Goal: Entertainment & Leisure: Consume media (video, audio)

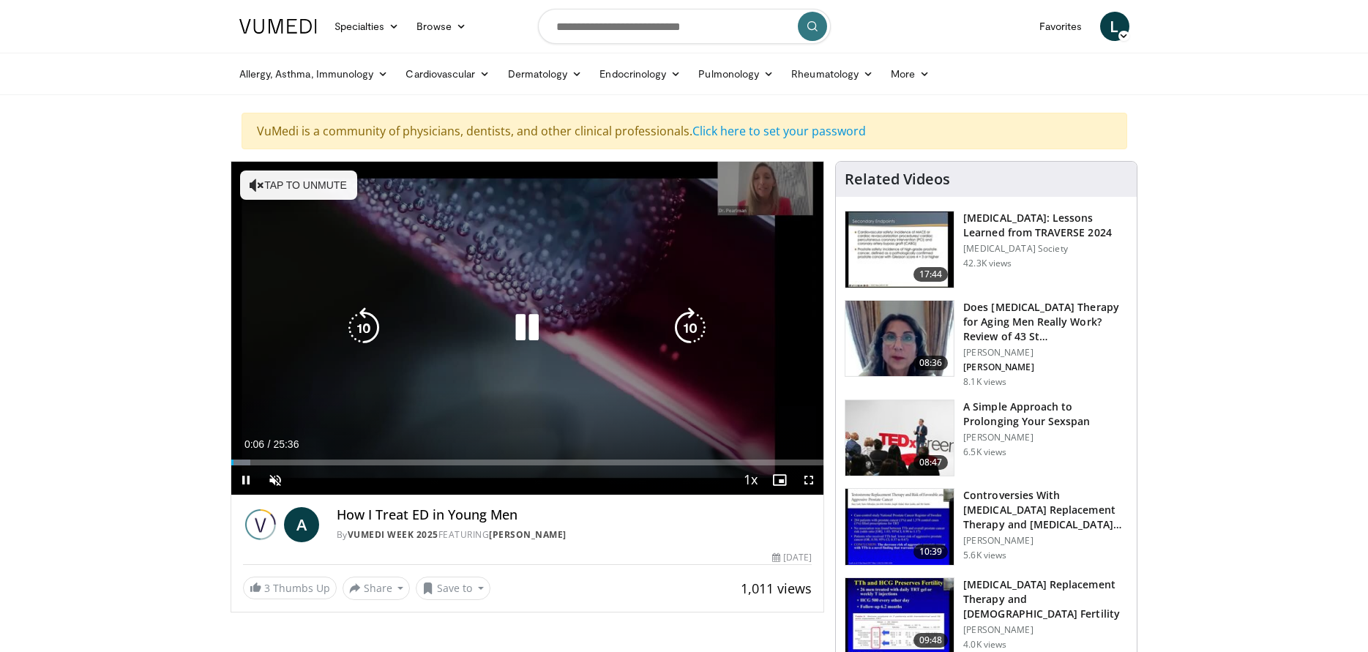
click at [334, 190] on button "Tap to unmute" at bounding box center [298, 185] width 117 height 29
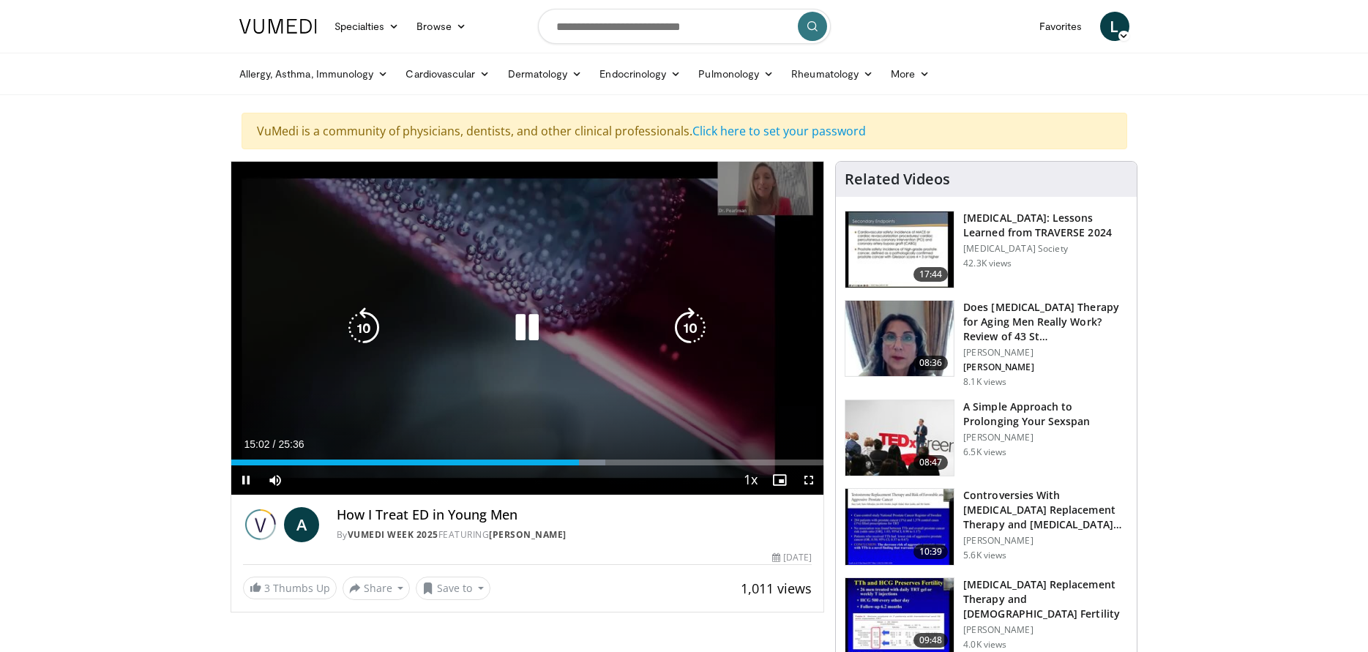
click at [790, 192] on div "10 seconds Tap to unmute" at bounding box center [527, 328] width 593 height 333
click at [575, 209] on div "10 seconds Tap to unmute" at bounding box center [527, 328] width 593 height 333
